Goal: Task Accomplishment & Management: Manage account settings

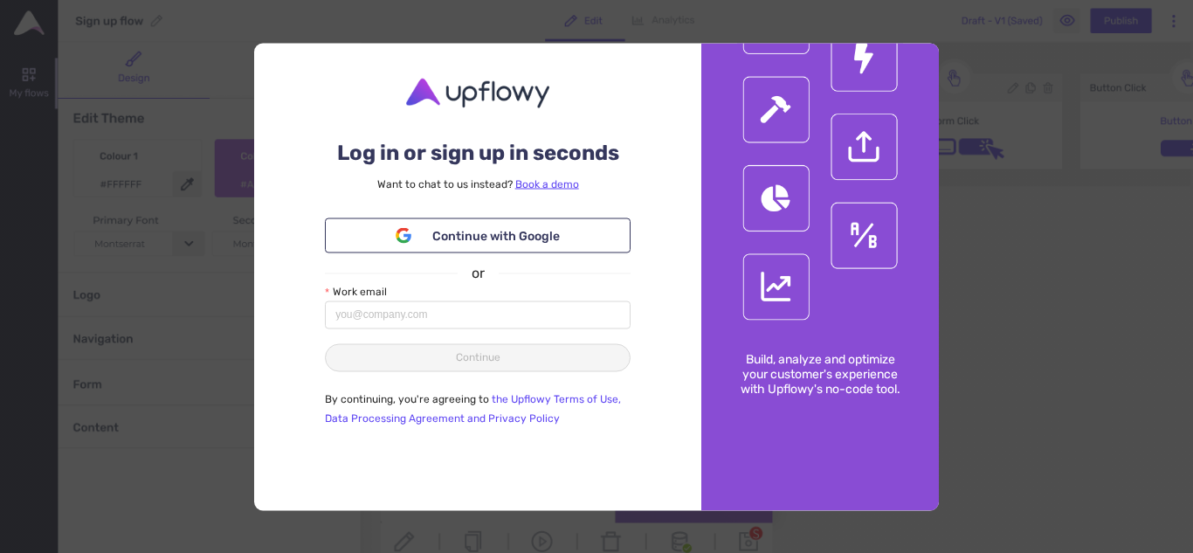
click at [425, 300] on div "Work email" at bounding box center [478, 292] width 306 height 17
click at [442, 316] on input "Work email" at bounding box center [478, 314] width 306 height 28
paste input "[EMAIL_ADDRESS][DOMAIN_NAME]"
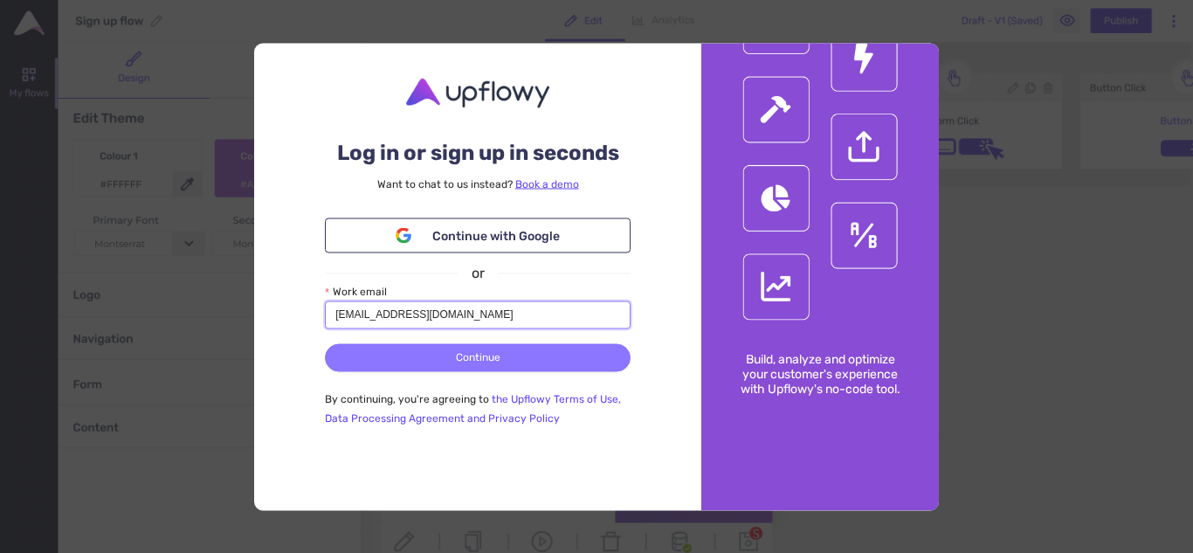
type input "[EMAIL_ADDRESS][DOMAIN_NAME]"
click at [433, 363] on button "Continue" at bounding box center [478, 357] width 306 height 28
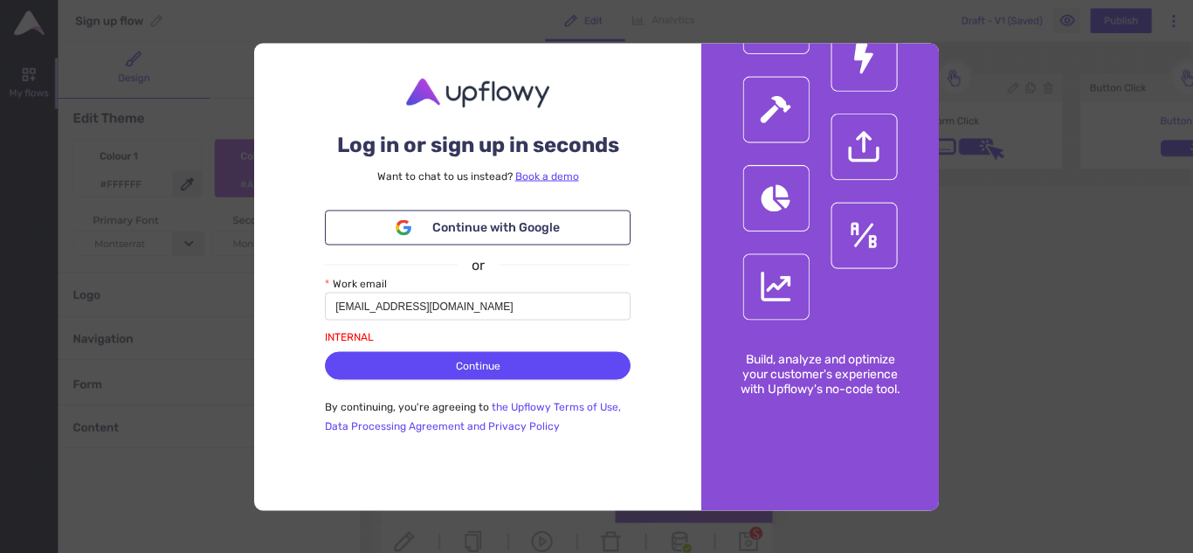
click at [336, 336] on div "INTERNAL" at bounding box center [478, 337] width 306 height 17
click at [336, 335] on div "INTERNAL" at bounding box center [478, 337] width 306 height 17
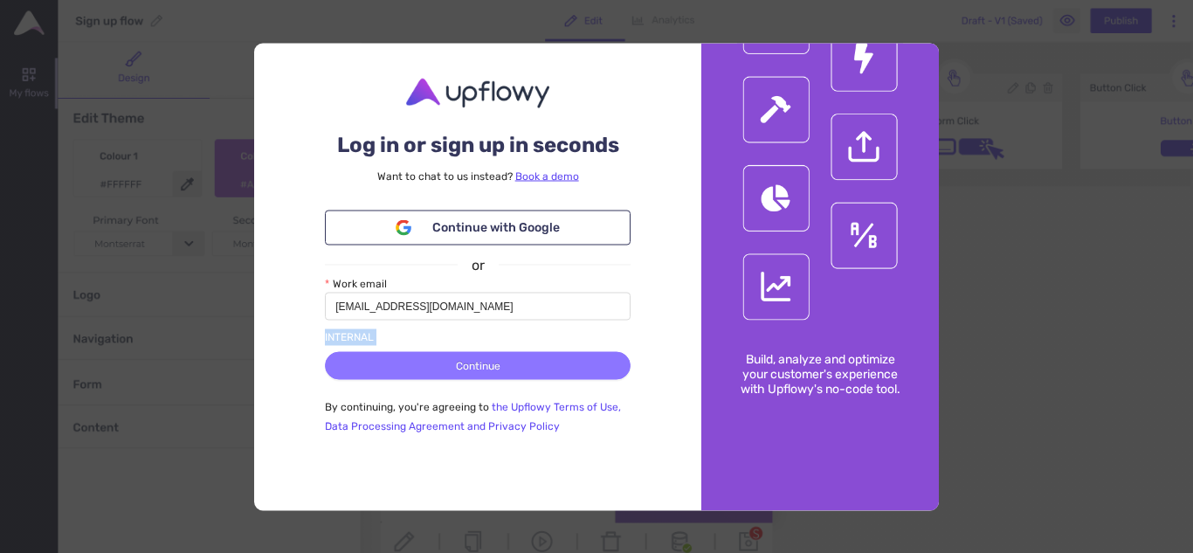
click at [485, 362] on span "Continue" at bounding box center [478, 365] width 45 height 17
